Goal: Check status: Check status

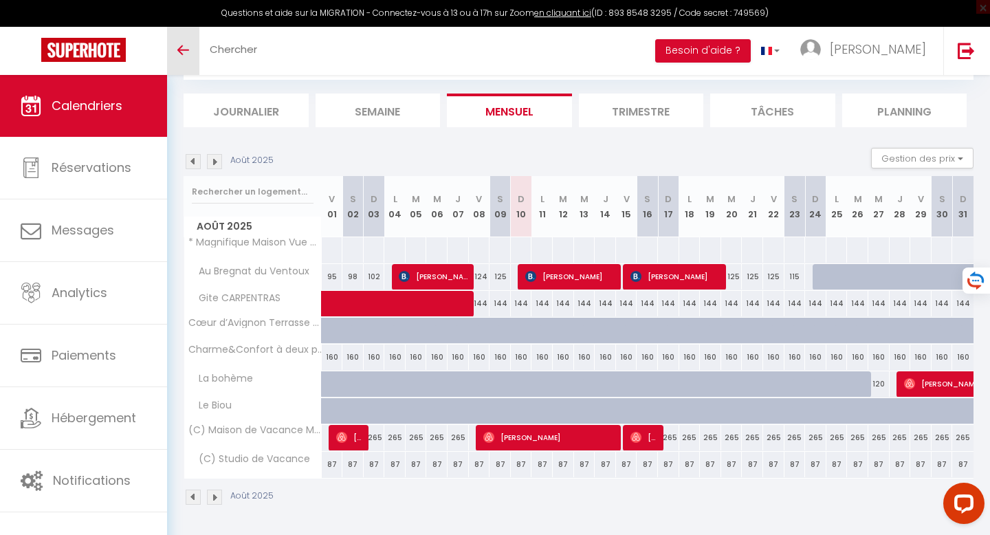
click at [178, 53] on icon "Toggle menubar" at bounding box center [183, 50] width 12 height 8
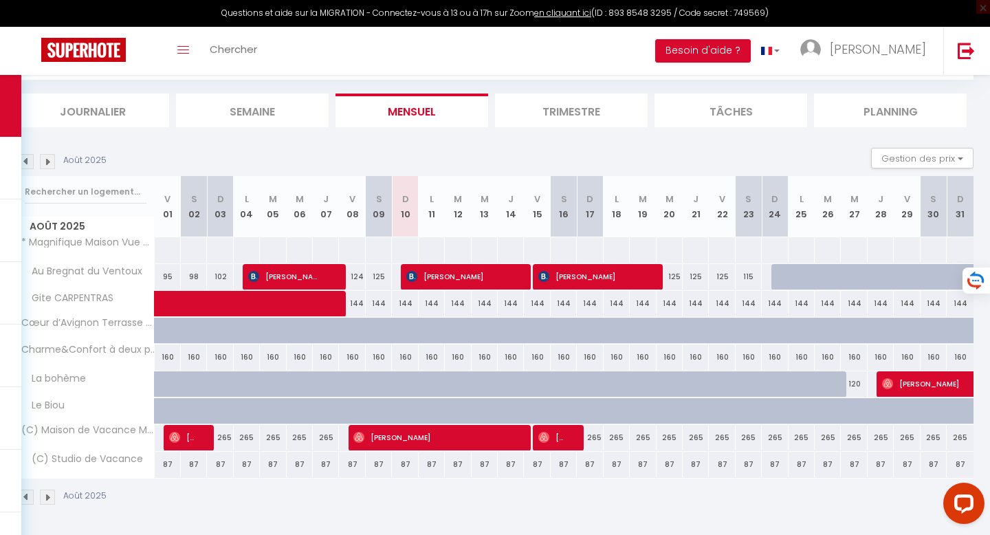
click at [28, 169] on img at bounding box center [26, 161] width 15 height 15
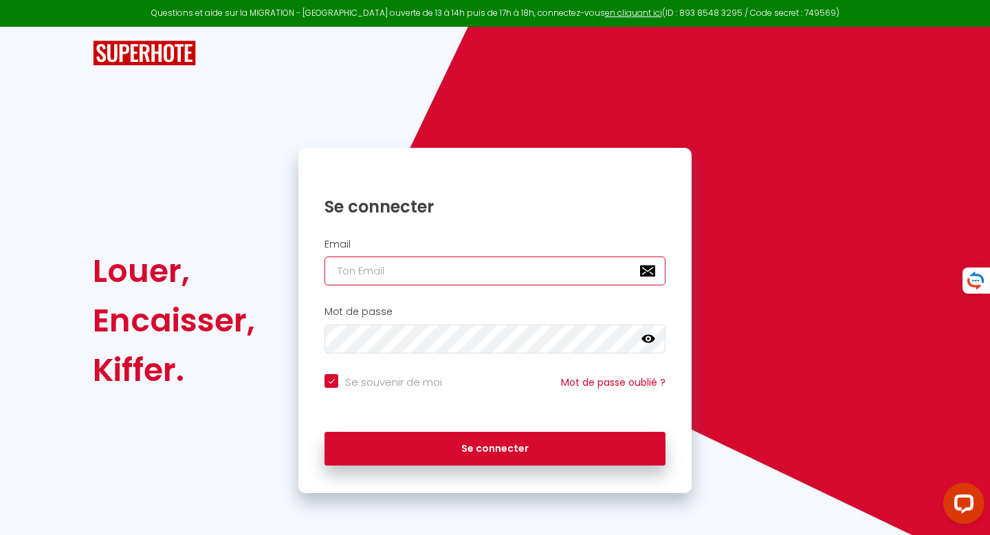
click at [443, 268] on input "email" at bounding box center [495, 271] width 341 height 29
type input "[EMAIL_ADDRESS][DOMAIN_NAME]"
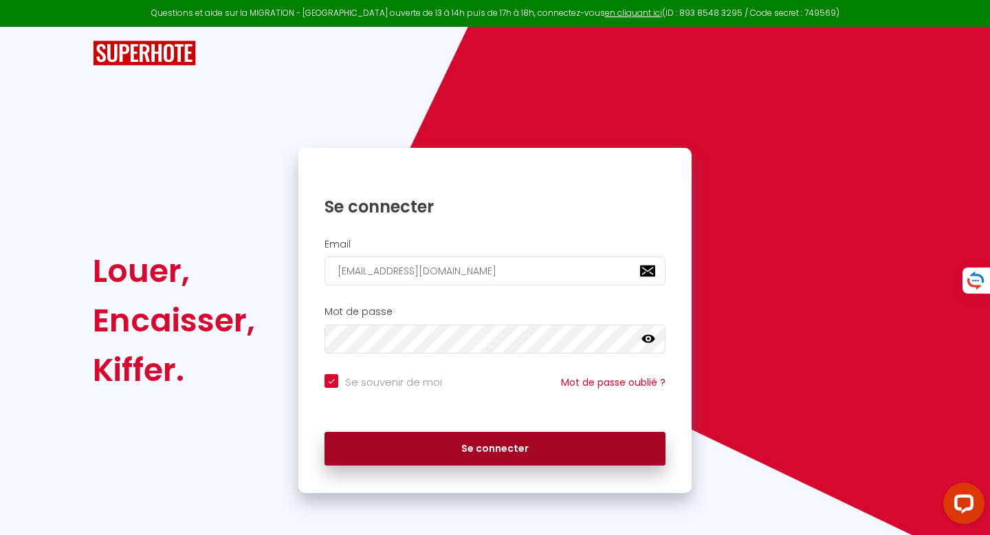
click at [464, 454] on button "Se connecter" at bounding box center [495, 449] width 341 height 34
checkbox input "true"
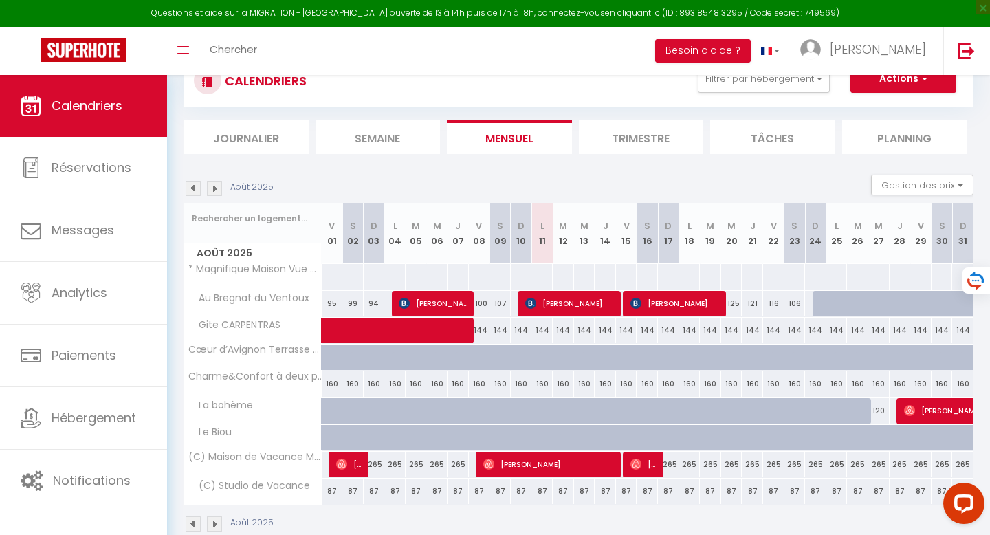
scroll to position [76, 0]
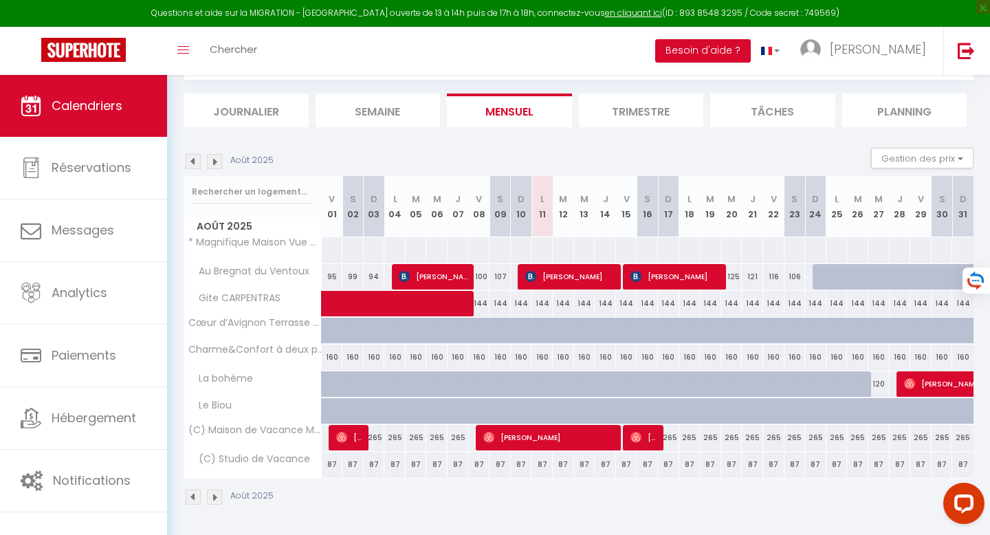
click at [191, 160] on img at bounding box center [193, 161] width 15 height 15
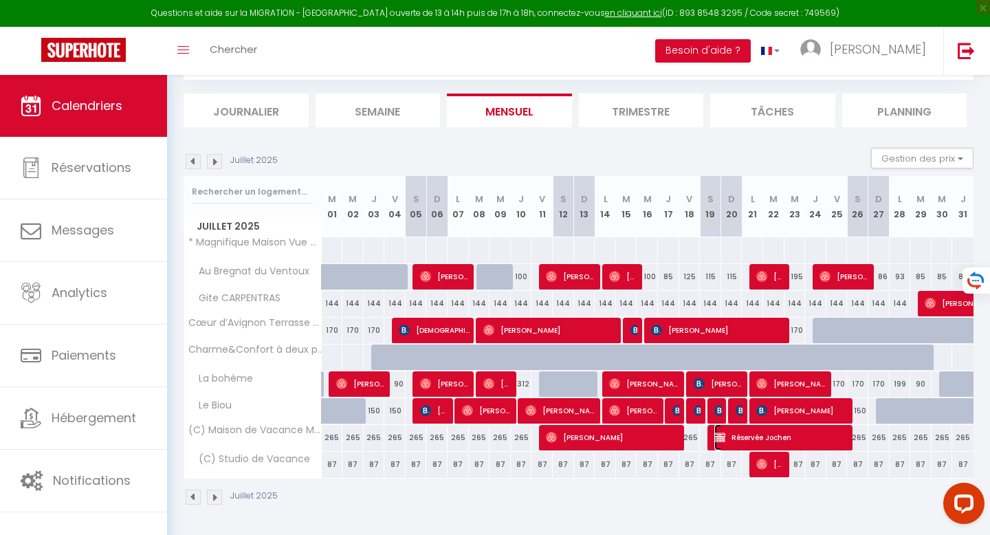
click at [738, 437] on span "Réservée Jochen" at bounding box center [782, 437] width 135 height 26
select select "OK"
select select "KO"
select select "0"
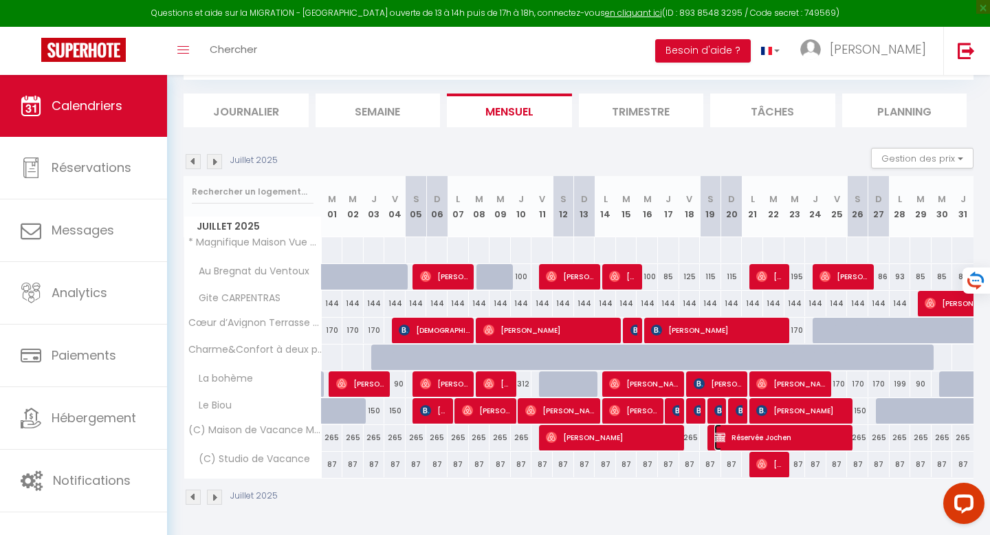
select select "1"
select select
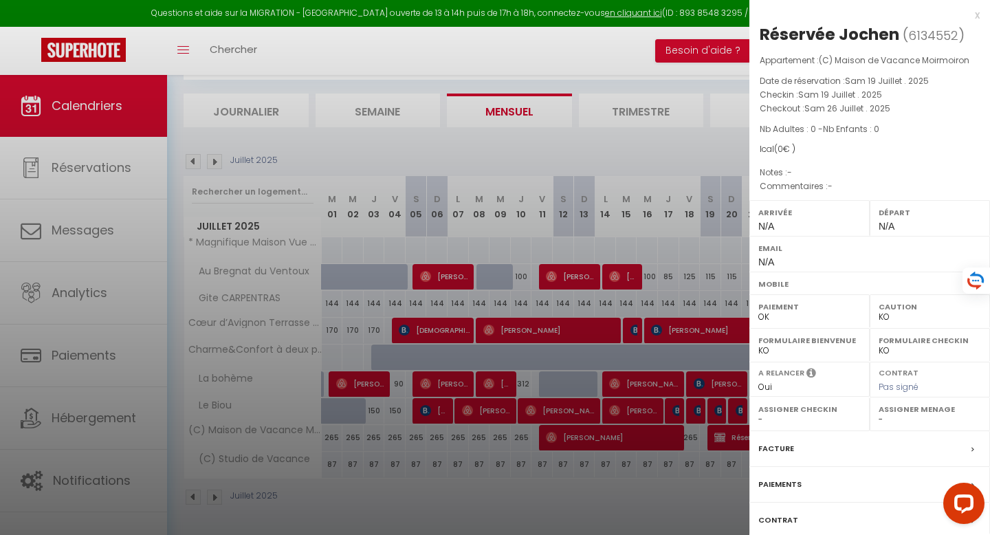
click at [618, 438] on div at bounding box center [495, 267] width 990 height 535
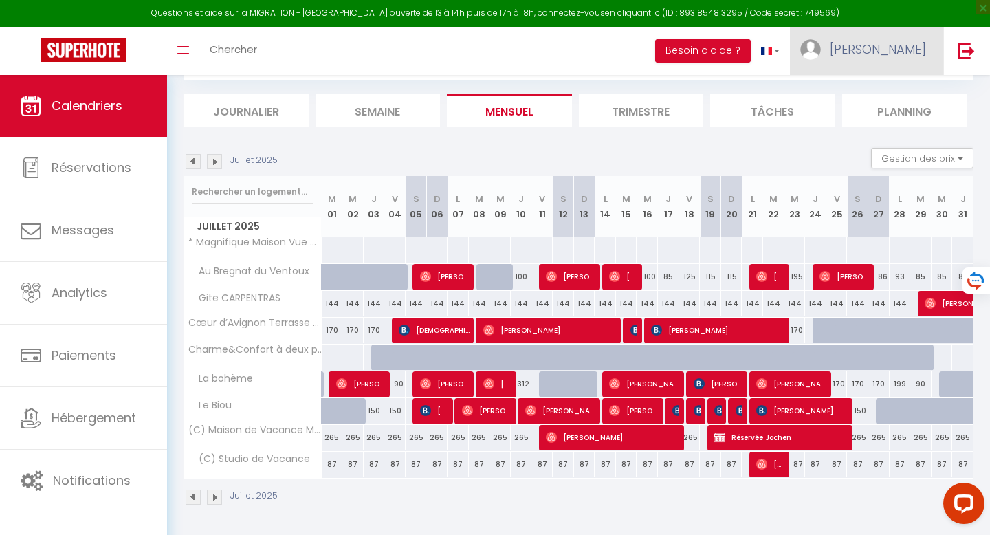
scroll to position [76, 0]
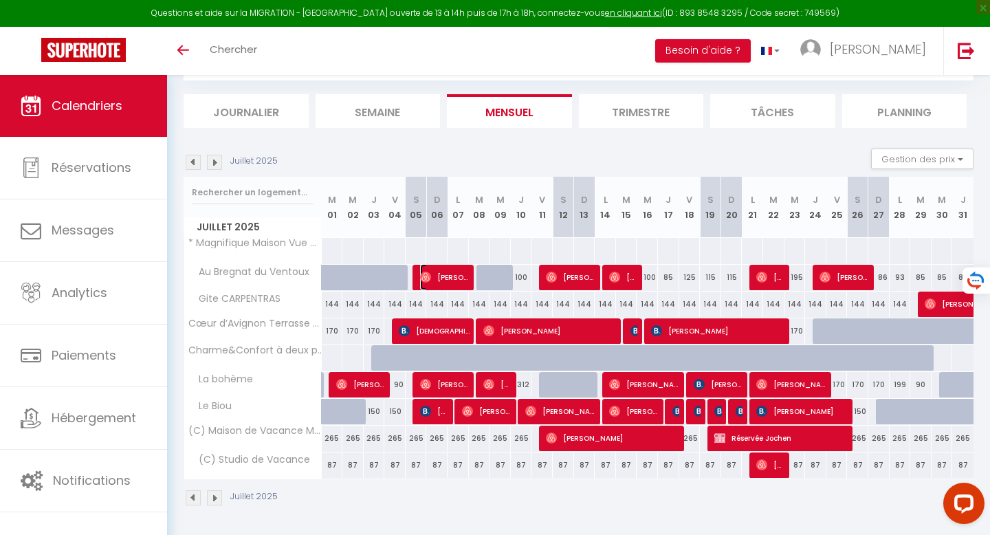
click at [445, 280] on span "[PERSON_NAME]" at bounding box center [445, 277] width 50 height 26
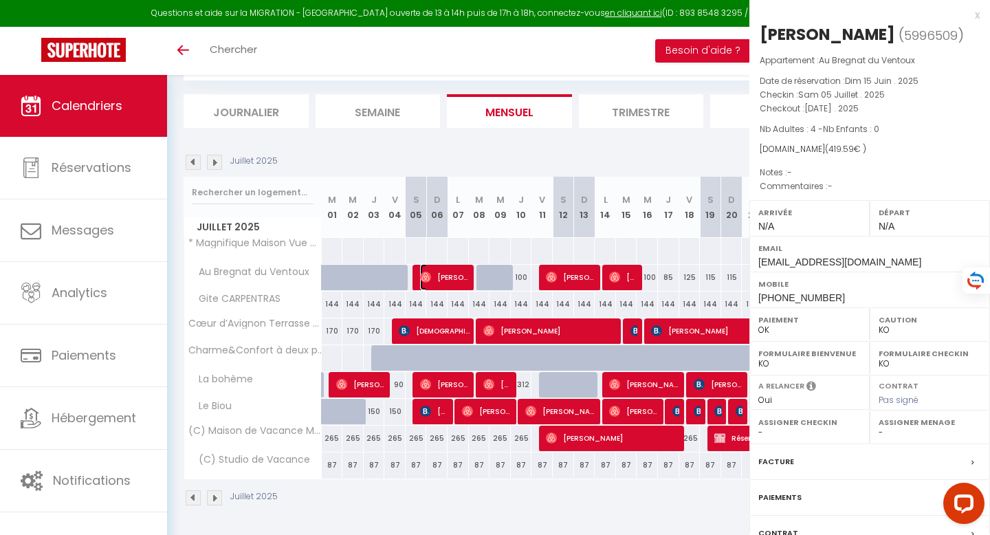
select select "OK"
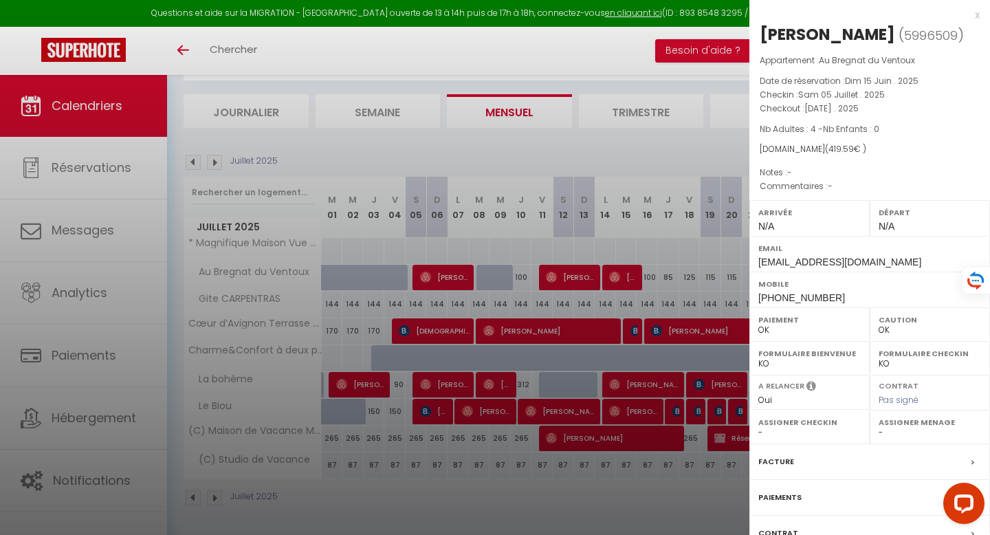
click at [979, 13] on div "x" at bounding box center [865, 15] width 230 height 17
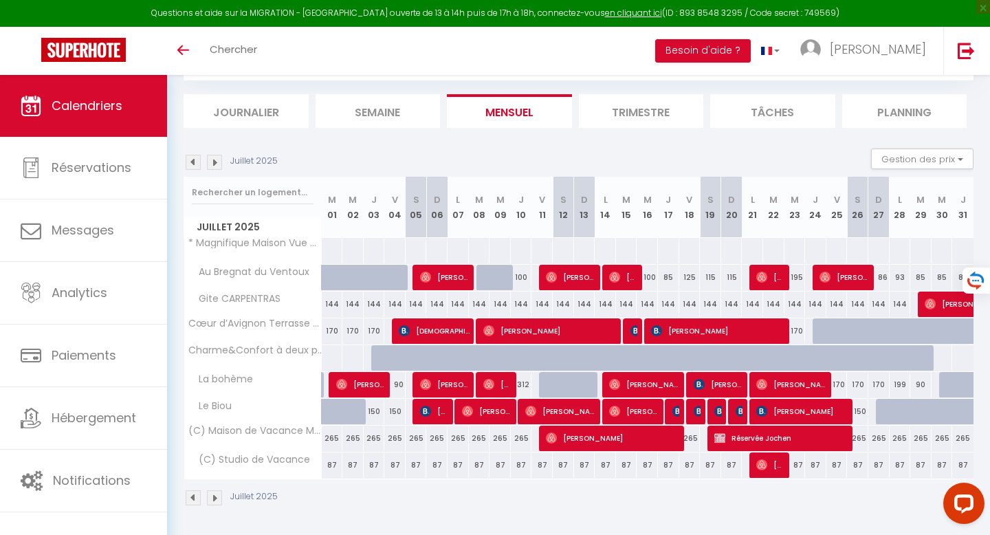
scroll to position [75, 0]
